Goal: Information Seeking & Learning: Learn about a topic

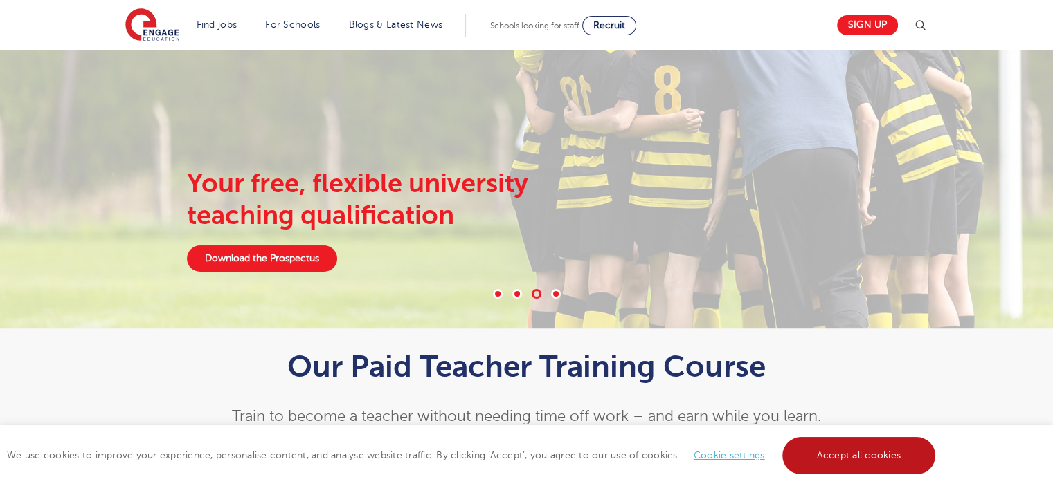
click at [817, 448] on link "Accept all cookies" at bounding box center [859, 455] width 154 height 37
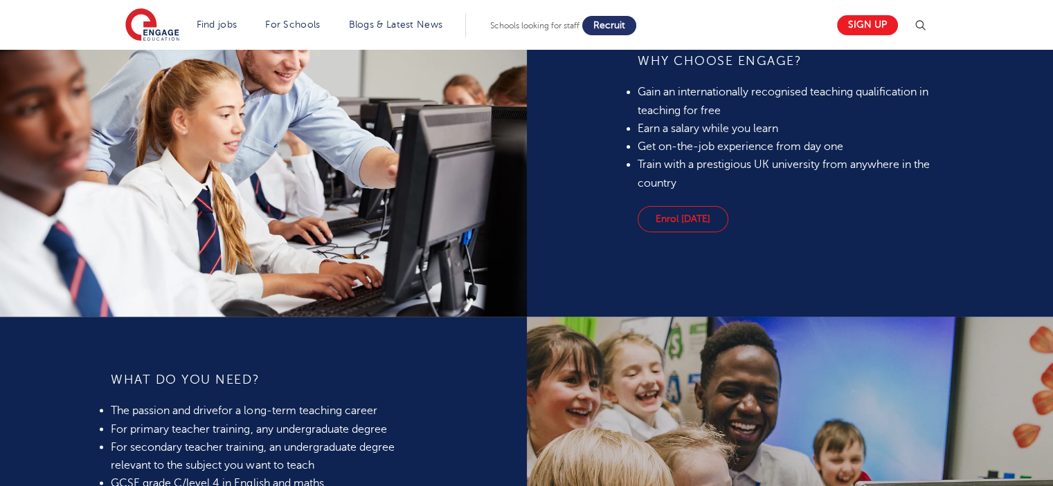
scroll to position [1024, 0]
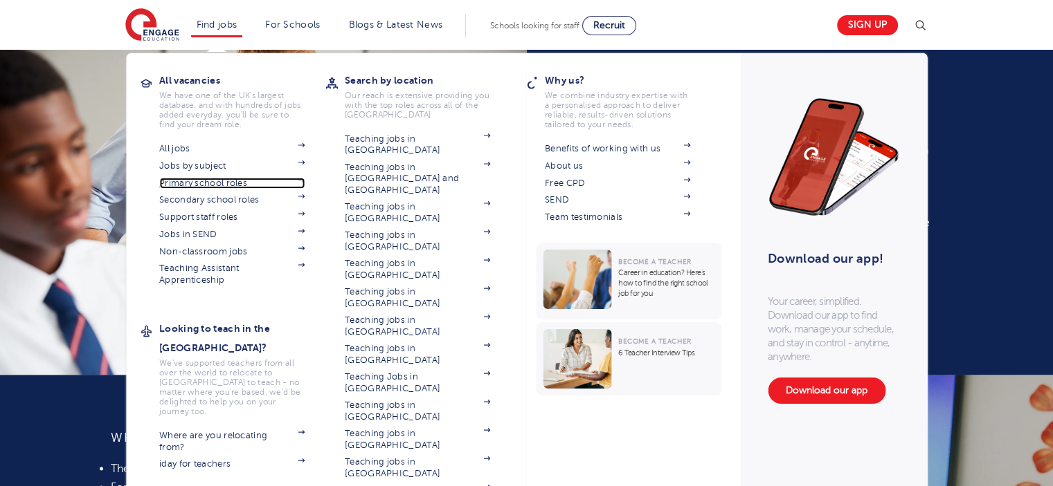
click at [187, 187] on link "Primary school roles" at bounding box center [231, 183] width 145 height 11
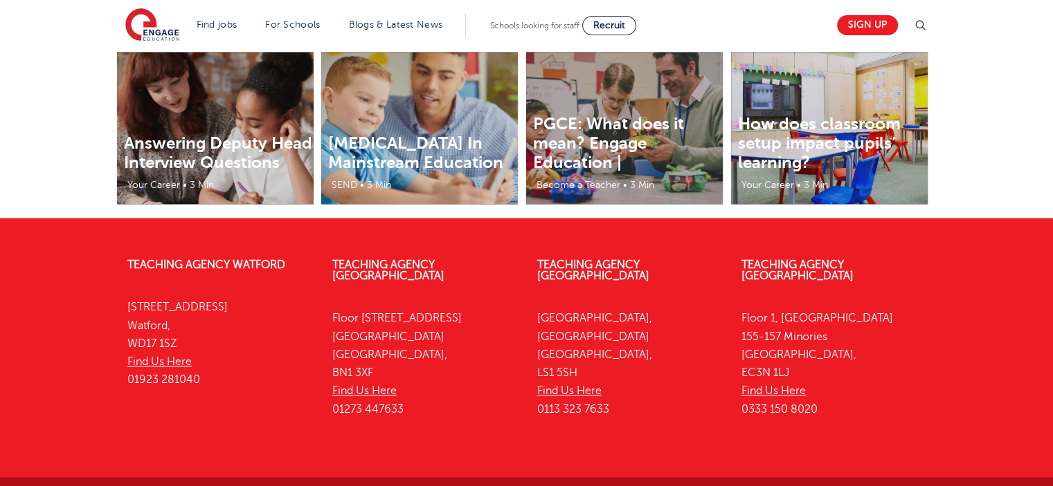
scroll to position [2214, 0]
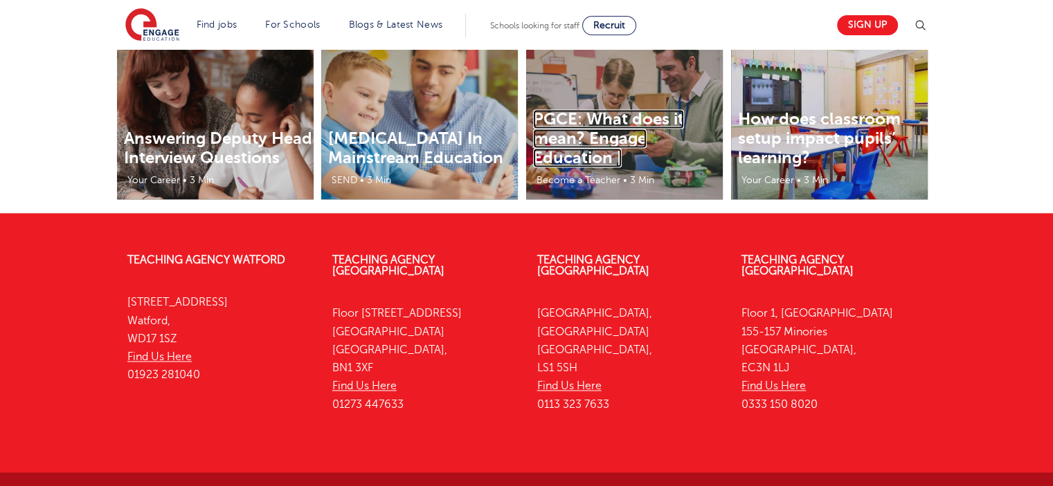
click at [582, 144] on link "PGCE: What does it mean? Engage Education |" at bounding box center [608, 138] width 151 height 58
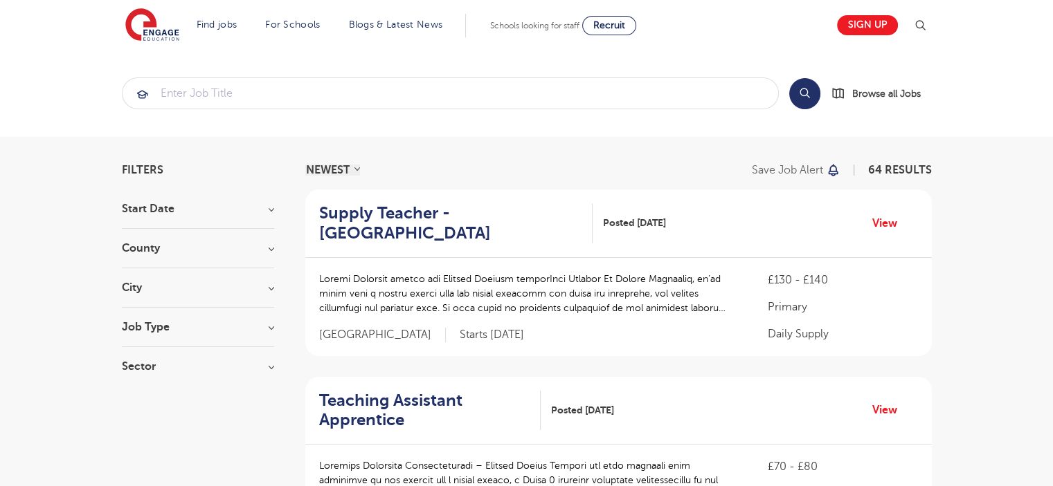
click at [201, 325] on h3 "Job Type" at bounding box center [198, 327] width 152 height 11
click at [260, 205] on h3 "Start Date" at bounding box center [198, 208] width 152 height 11
click at [257, 405] on h3 "Job Type" at bounding box center [198, 402] width 152 height 11
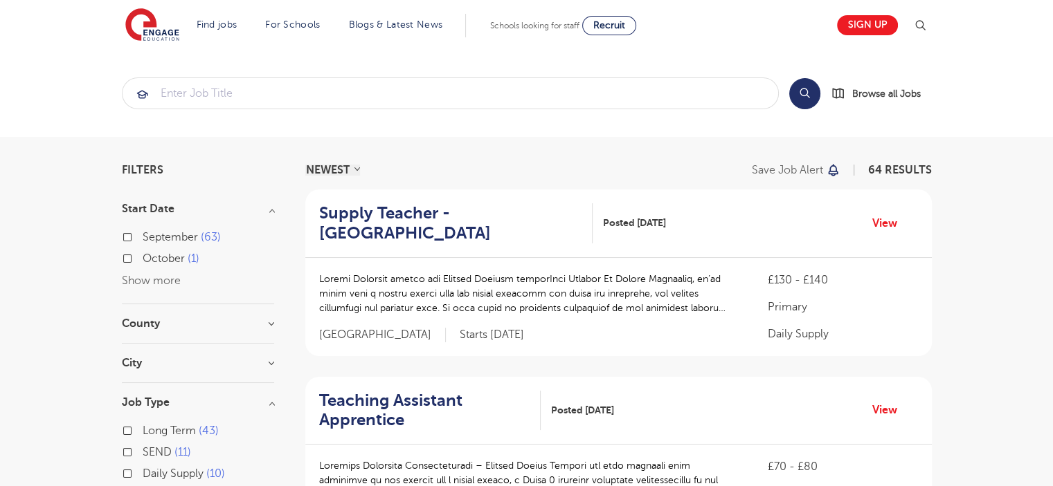
click at [257, 405] on h3 "Job Type" at bounding box center [198, 402] width 152 height 11
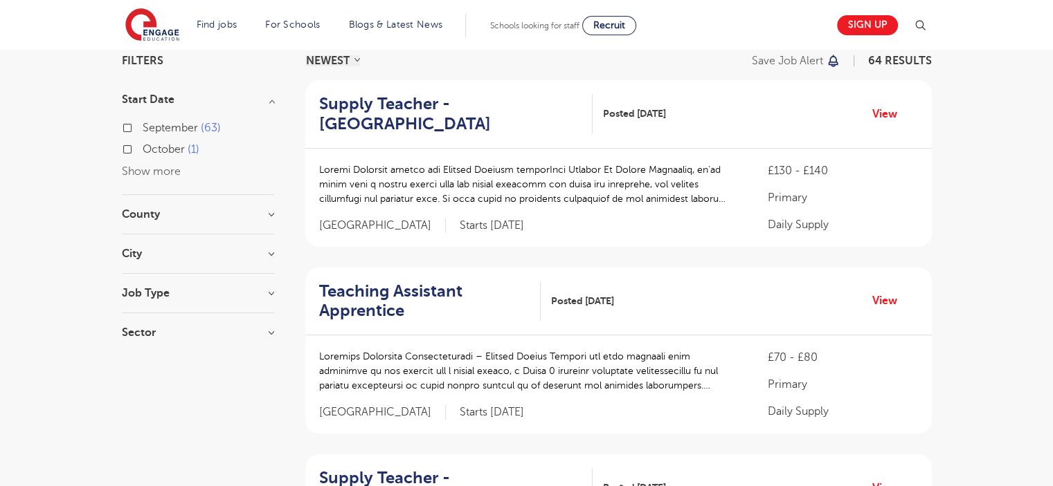
scroll to position [111, 0]
click at [251, 329] on h3 "Sector" at bounding box center [198, 331] width 152 height 11
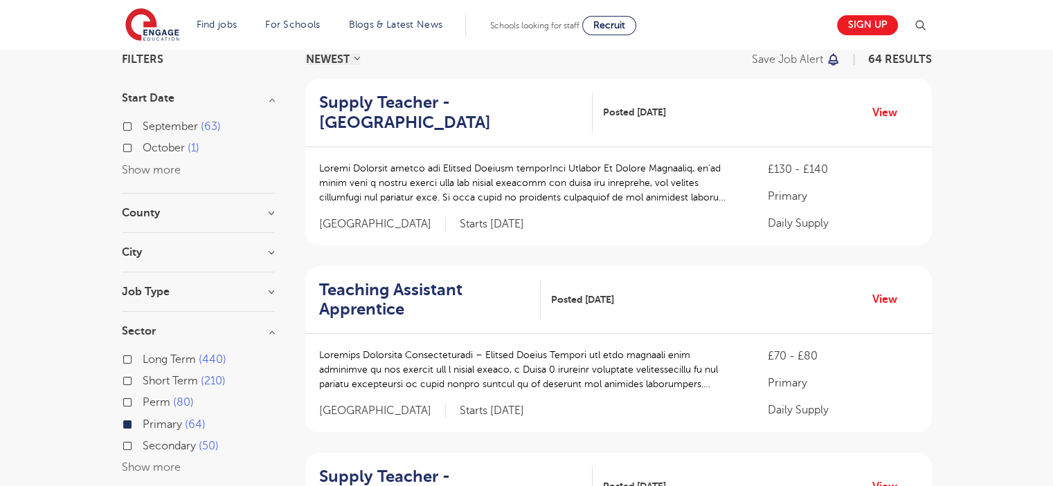
click at [251, 329] on h3 "Sector" at bounding box center [198, 331] width 152 height 11
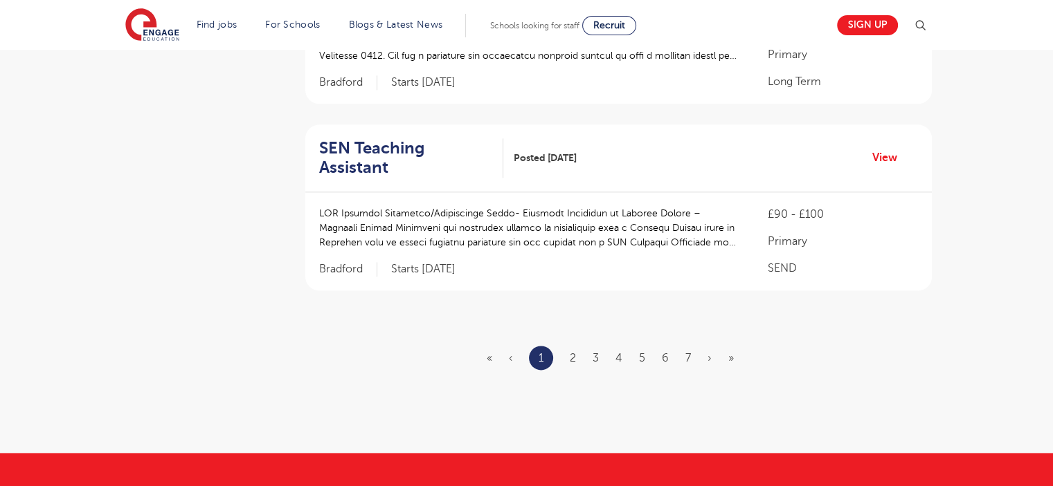
scroll to position [1827, 0]
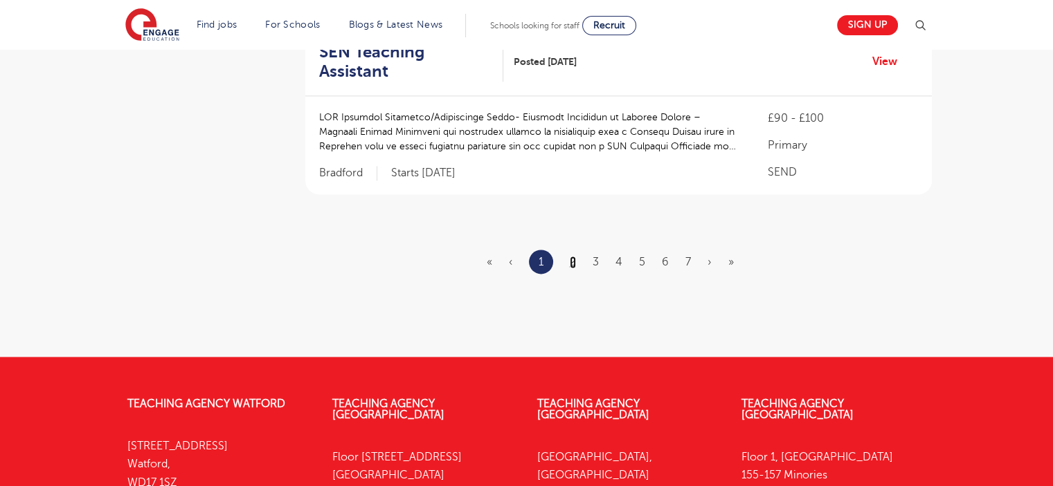
click at [570, 256] on link "2" at bounding box center [573, 262] width 6 height 12
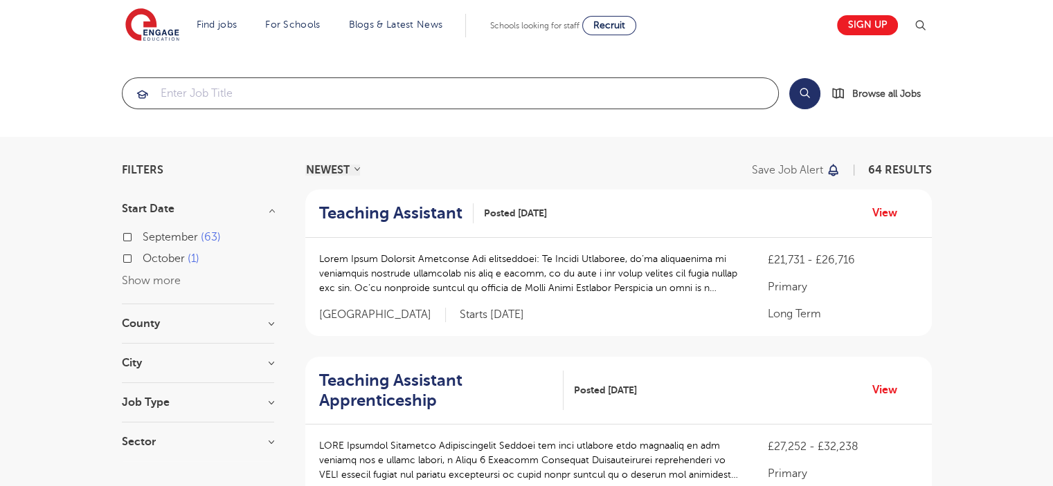
click at [259, 89] on input "search" at bounding box center [449, 93] width 655 height 30
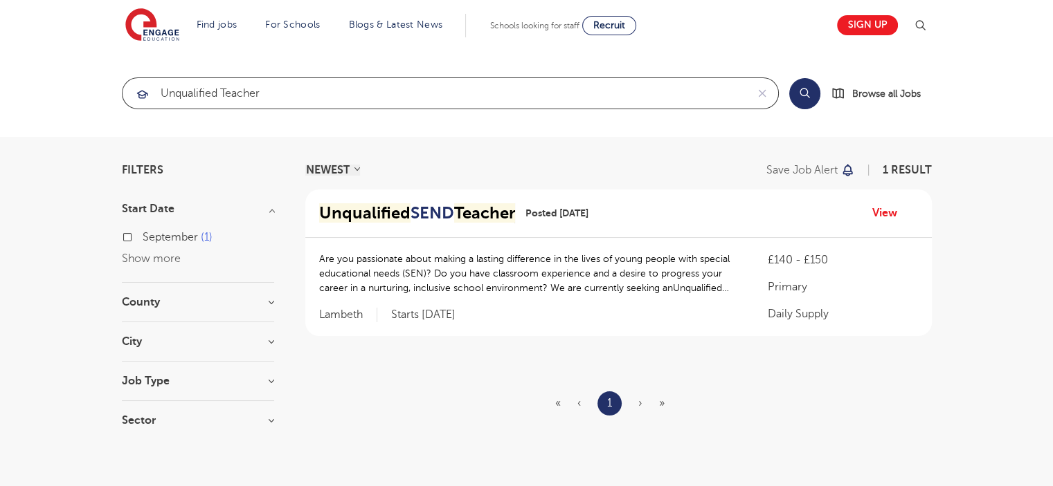
click button "Submit" at bounding box center [0, 0] width 0 height 0
click at [221, 85] on input "unqualified teacher" at bounding box center [434, 93] width 624 height 30
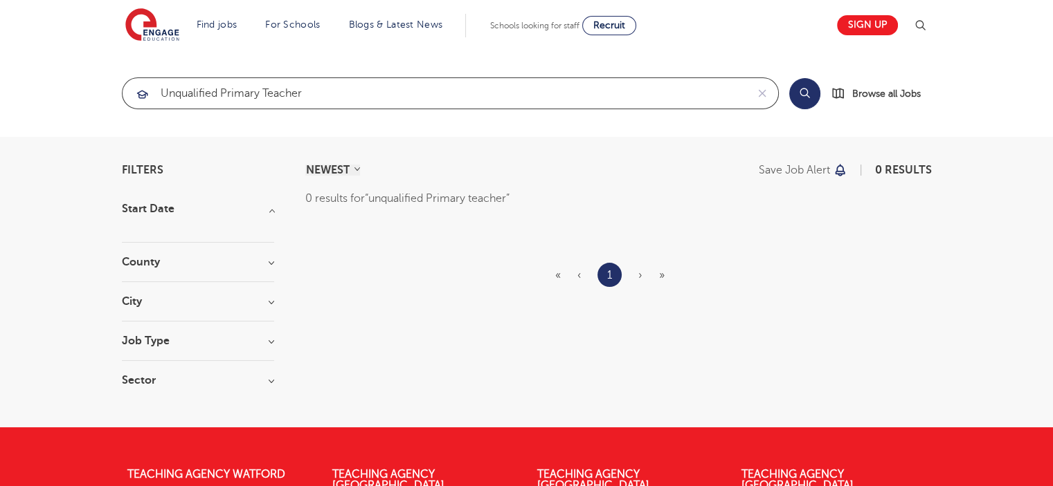
type input "unqualified Primary teacher"
click button "Submit" at bounding box center [0, 0] width 0 height 0
click at [163, 331] on section "Start Date County City Job Type Sector" at bounding box center [198, 301] width 152 height 197
click at [264, 345] on h3 "Job Type" at bounding box center [198, 341] width 152 height 11
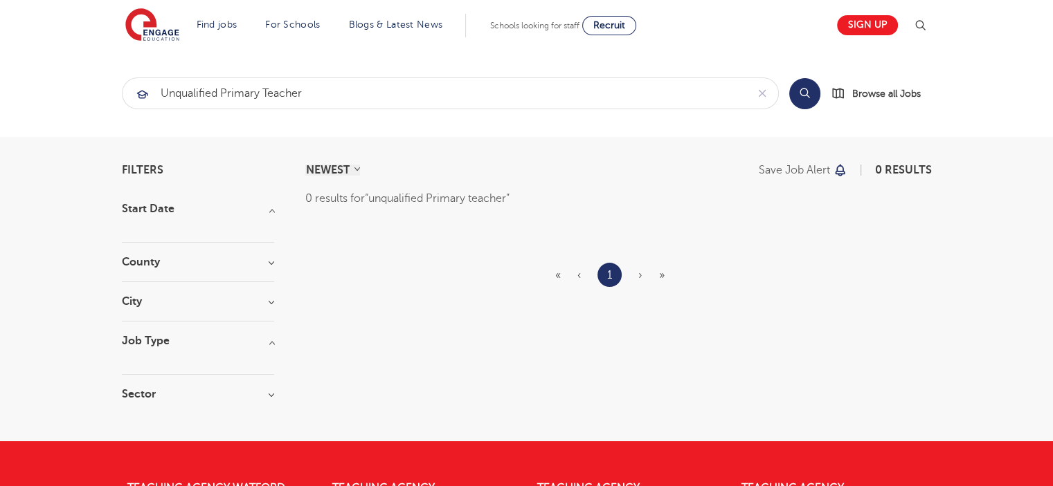
click at [150, 345] on h3 "Job Type" at bounding box center [198, 341] width 152 height 11
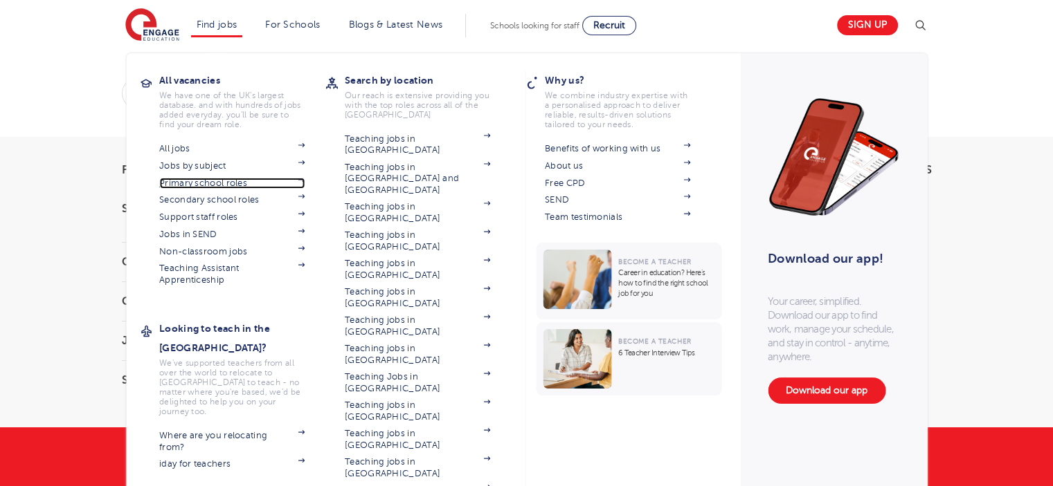
click at [213, 182] on link "Primary school roles" at bounding box center [231, 183] width 145 height 11
click at [205, 17] on li "Find jobs All vacancies We have one of the UK's largest database. and with hund…" at bounding box center [217, 26] width 52 height 24
click at [182, 166] on link "Jobs by subject" at bounding box center [231, 166] width 145 height 11
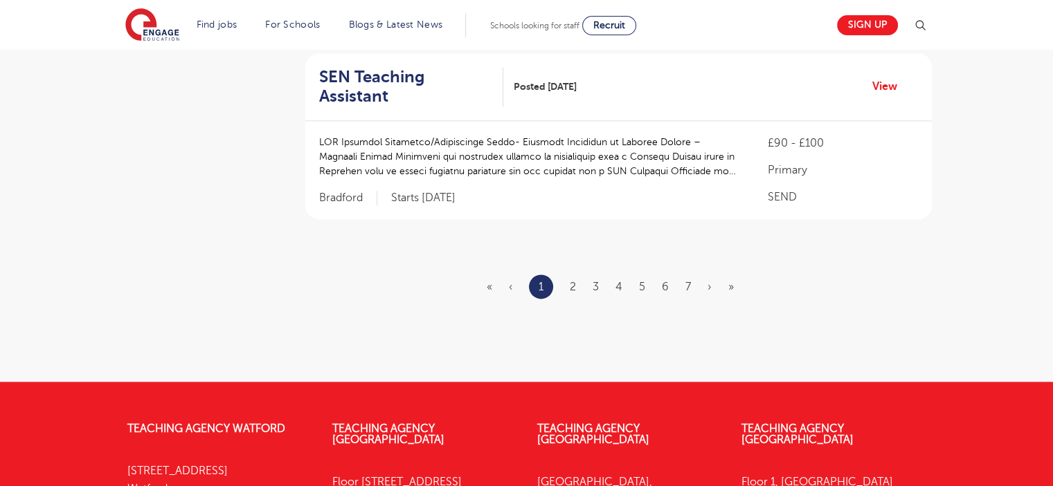
scroll to position [1855, 0]
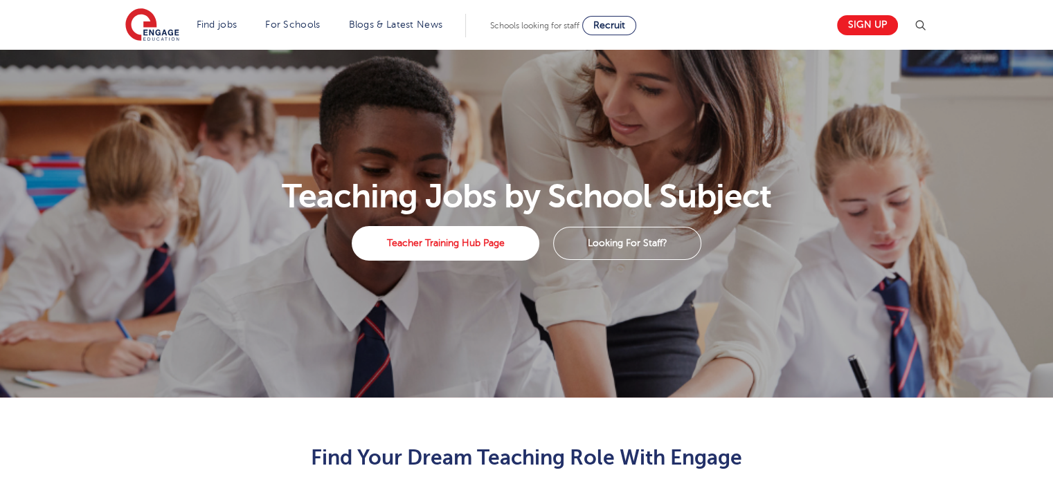
click at [284, 174] on section "Teaching Jobs by School Subject Teacher Training Hub Page Looking For Staff?" at bounding box center [526, 224] width 1053 height 348
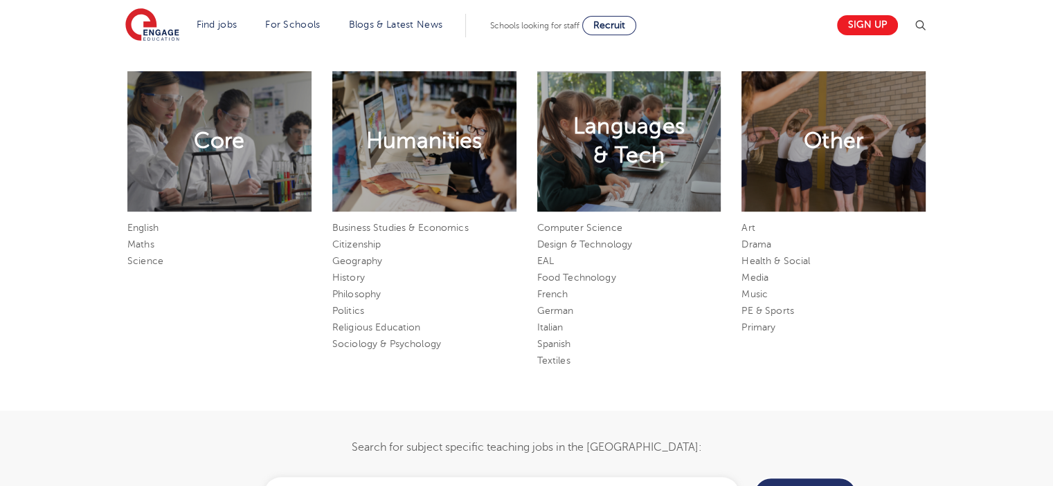
scroll to position [747, 0]
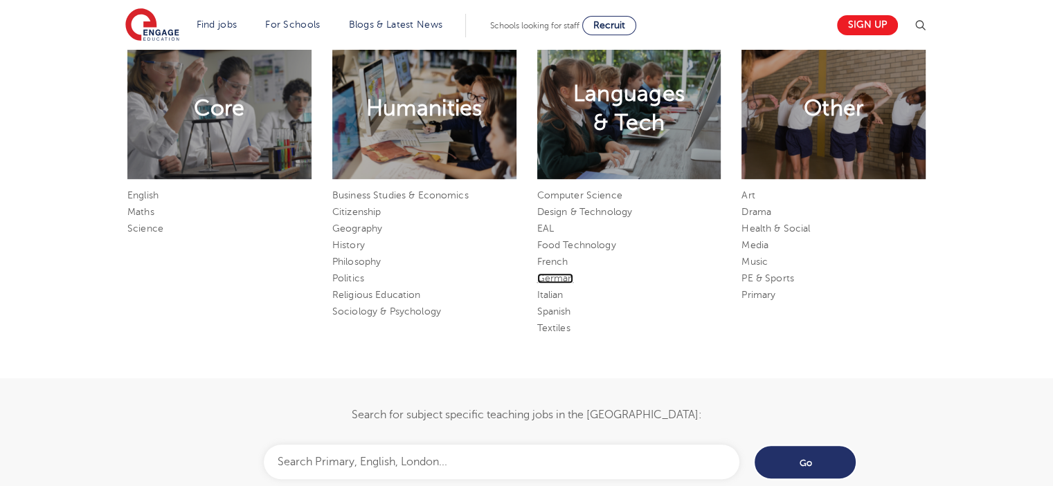
click at [549, 275] on link "German" at bounding box center [555, 278] width 37 height 10
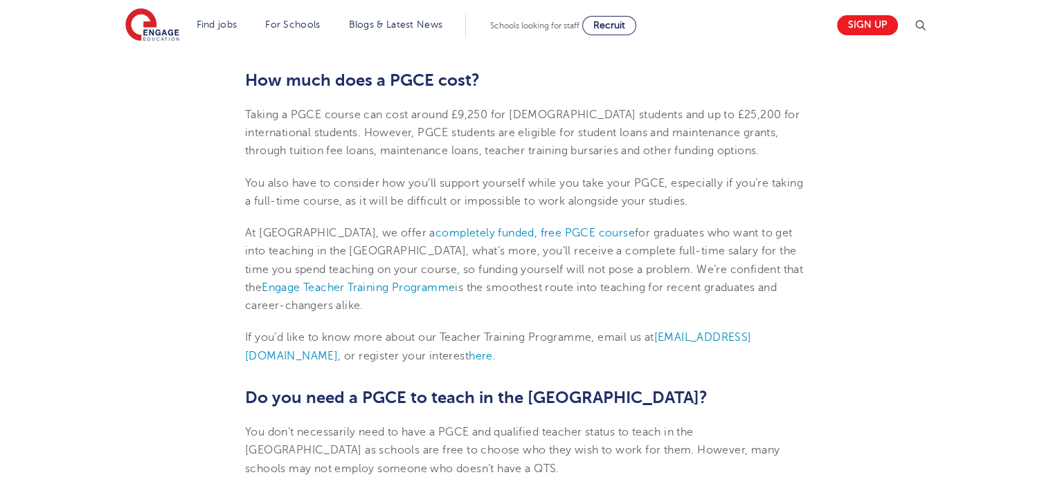
scroll to position [1522, 0]
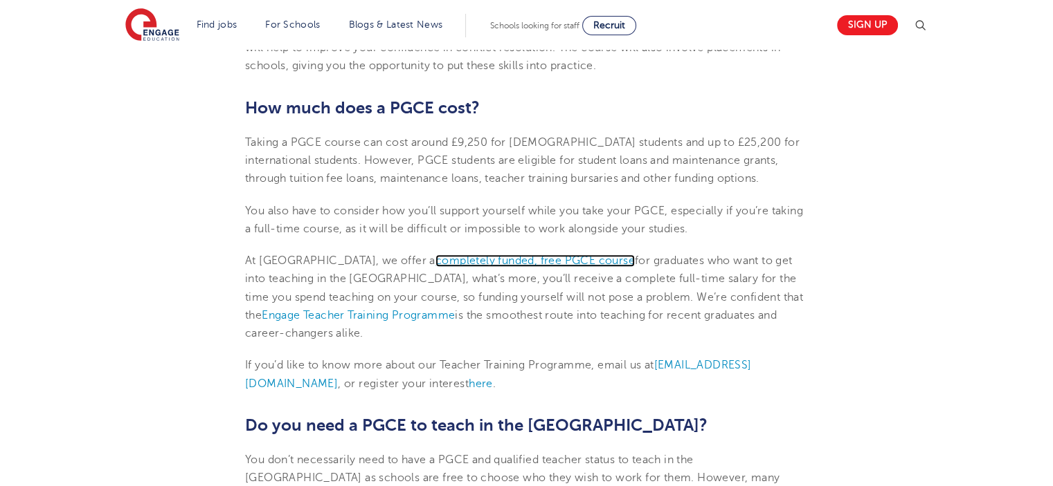
click at [456, 255] on span "completely funded, free PGCE course" at bounding box center [534, 261] width 199 height 12
